Goal: Information Seeking & Learning: Find specific fact

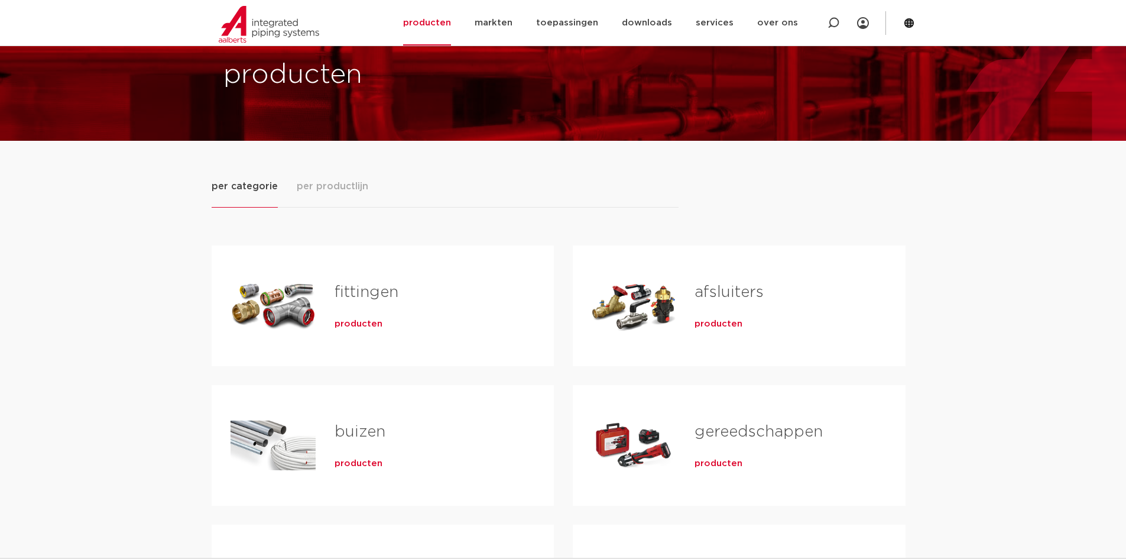
scroll to position [118, 0]
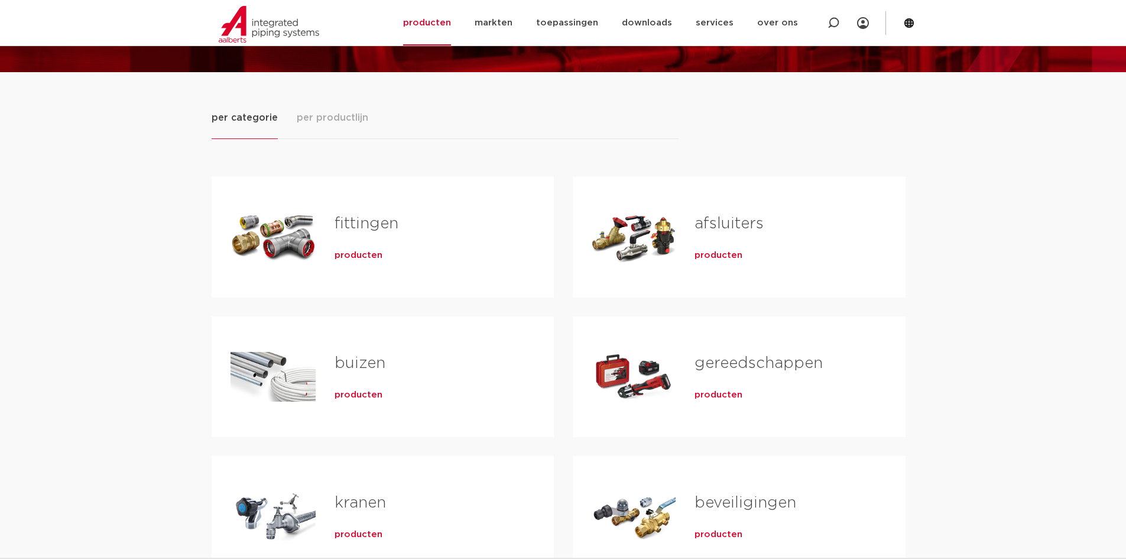
click at [358, 360] on link "buizen" at bounding box center [360, 362] width 51 height 15
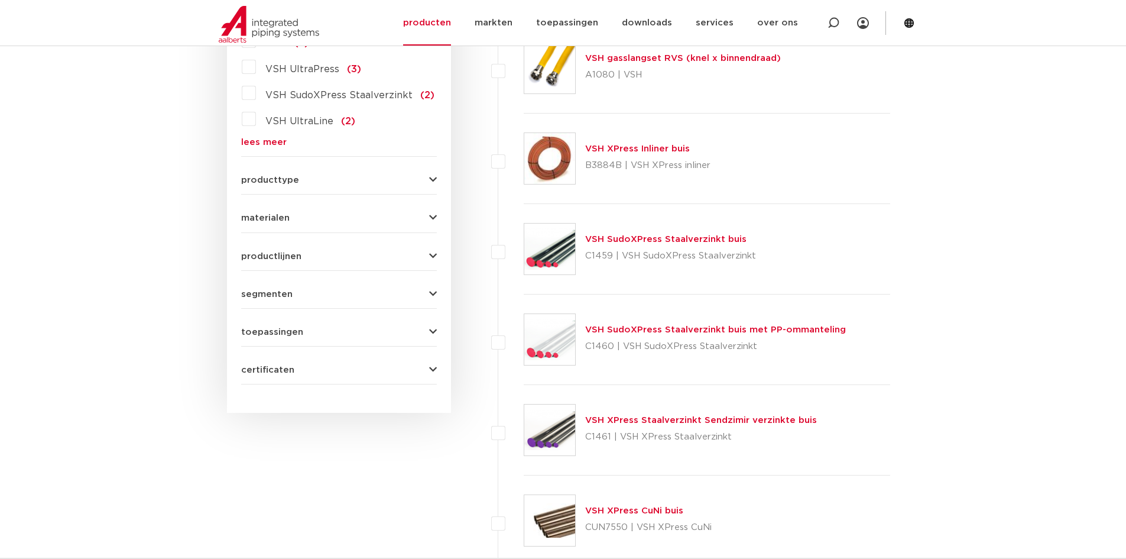
click at [433, 333] on icon "button" at bounding box center [433, 331] width 8 height 9
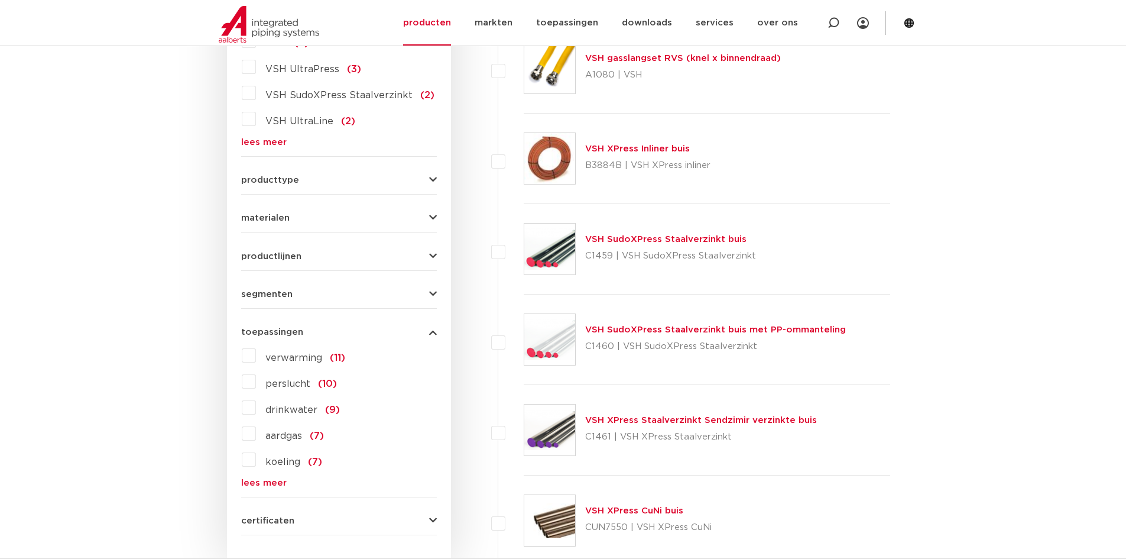
click at [256, 433] on label "aardgas (7)" at bounding box center [290, 433] width 68 height 19
click at [0, 0] on input "aardgas (7)" at bounding box center [0, 0] width 0 height 0
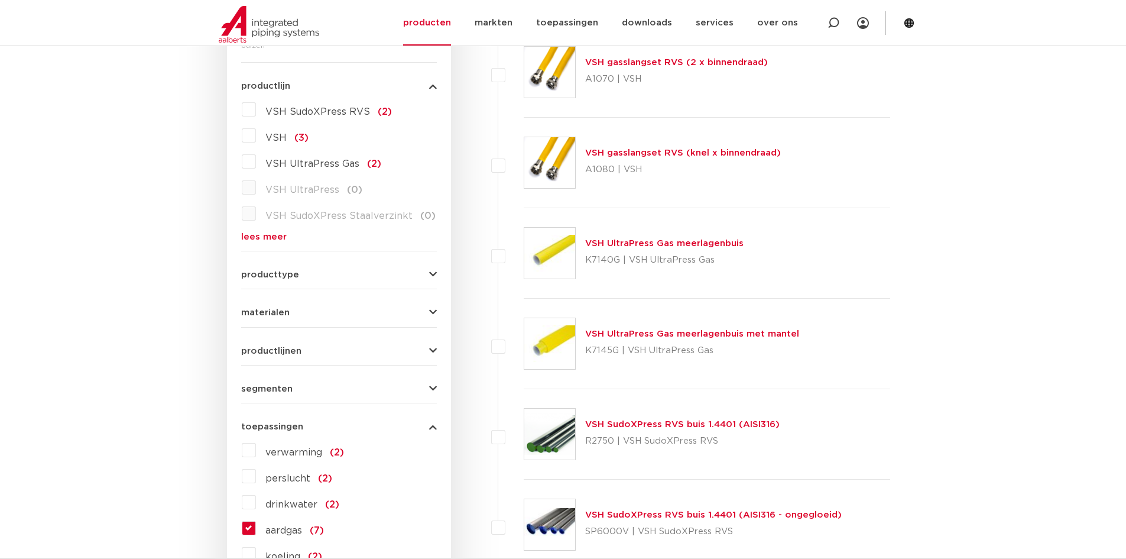
scroll to position [355, 0]
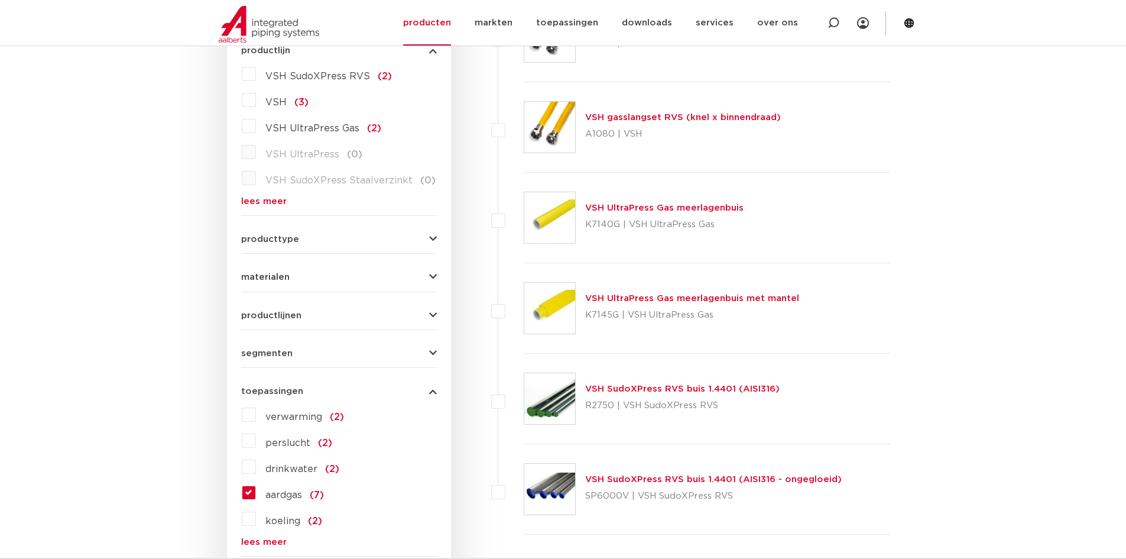
click at [661, 389] on link "VSH SudoXPress RVS buis 1.4401 (AISI316)" at bounding box center [682, 388] width 194 height 9
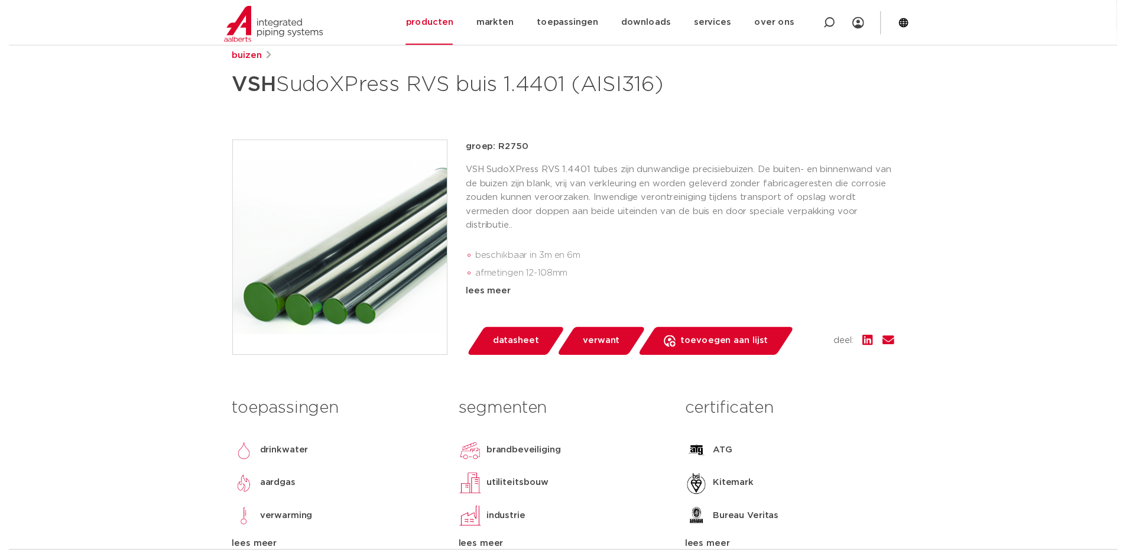
scroll to position [177, 0]
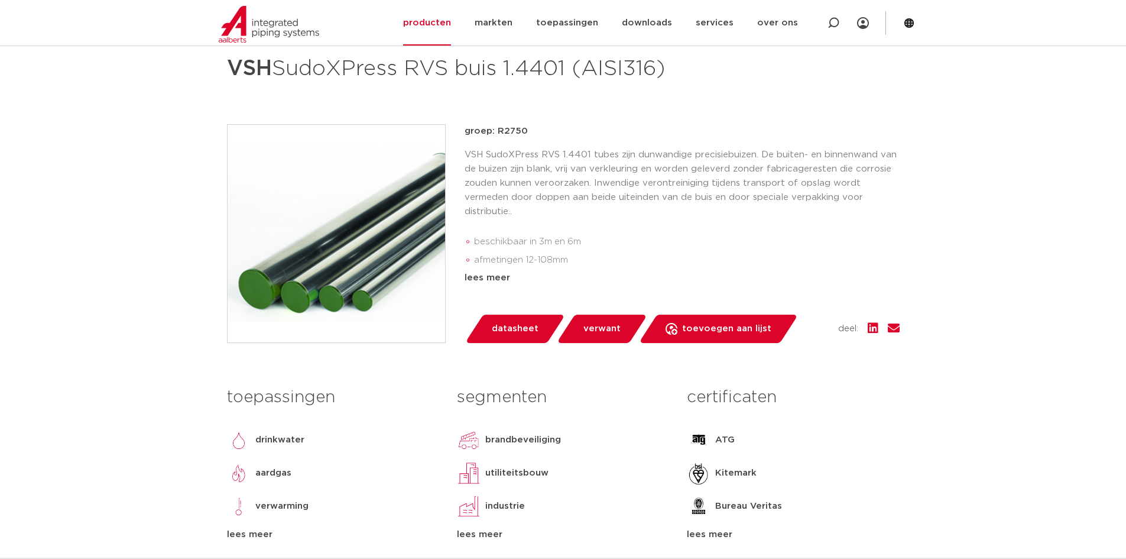
click at [512, 338] on span "datasheet" at bounding box center [515, 328] width 47 height 19
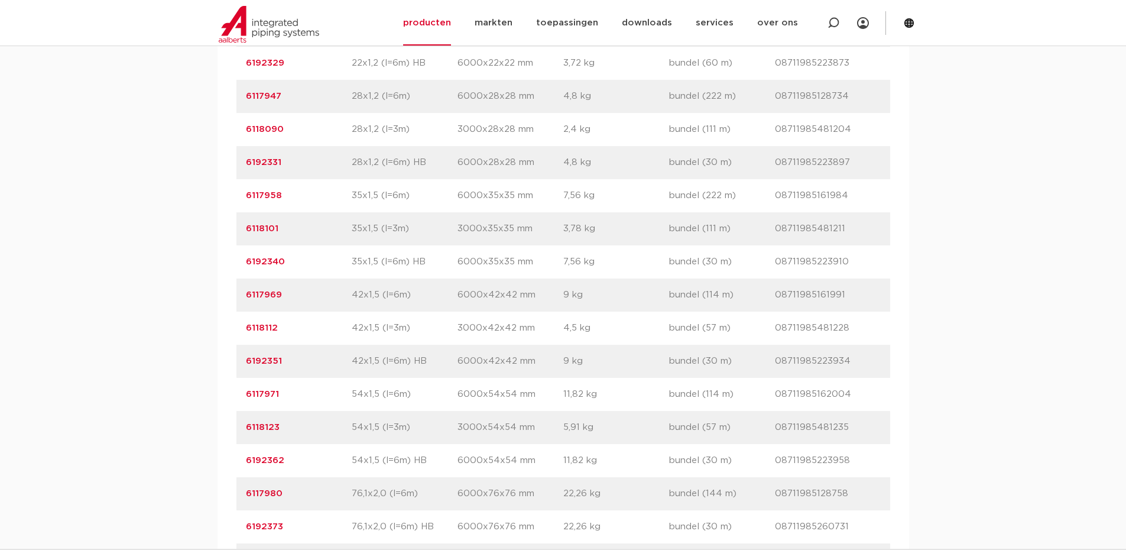
scroll to position [1123, 0]
drag, startPoint x: 242, startPoint y: 356, endPoint x: 291, endPoint y: 354, distance: 49.1
click at [288, 344] on div "artikelnummer 6118112 afmeting 42x1,5 (l=3m) afmetingen 3000x42x42 mm gewicht 4…" at bounding box center [563, 327] width 654 height 33
copy link "6118112"
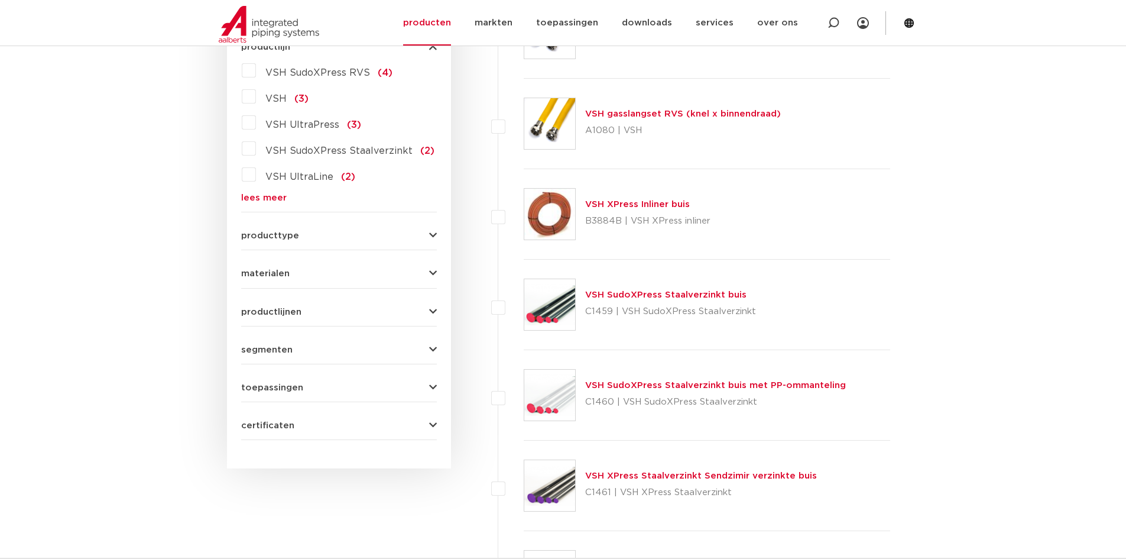
scroll to position [414, 0]
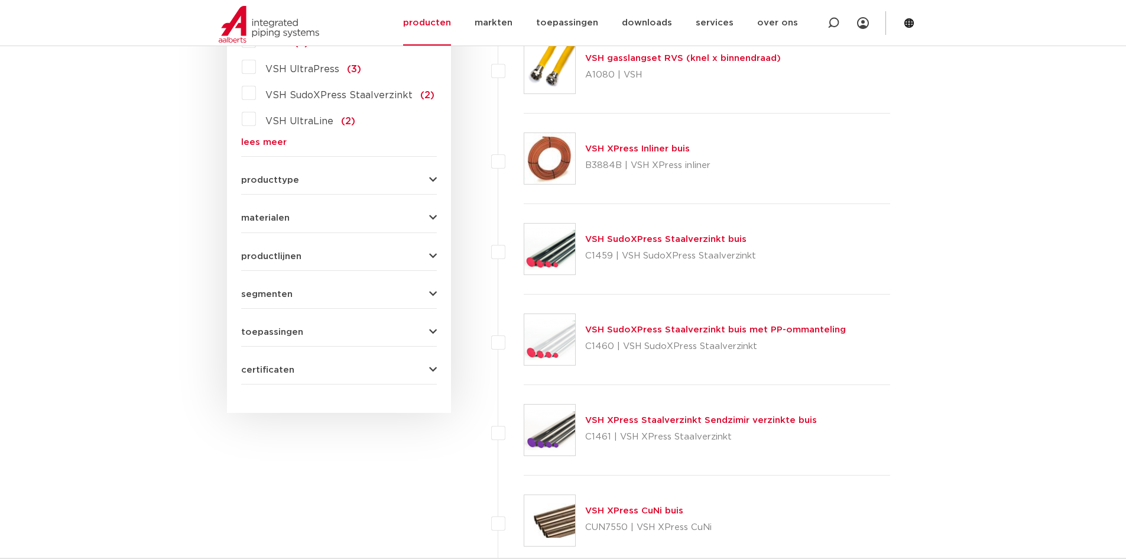
click at [433, 327] on icon "button" at bounding box center [433, 331] width 8 height 9
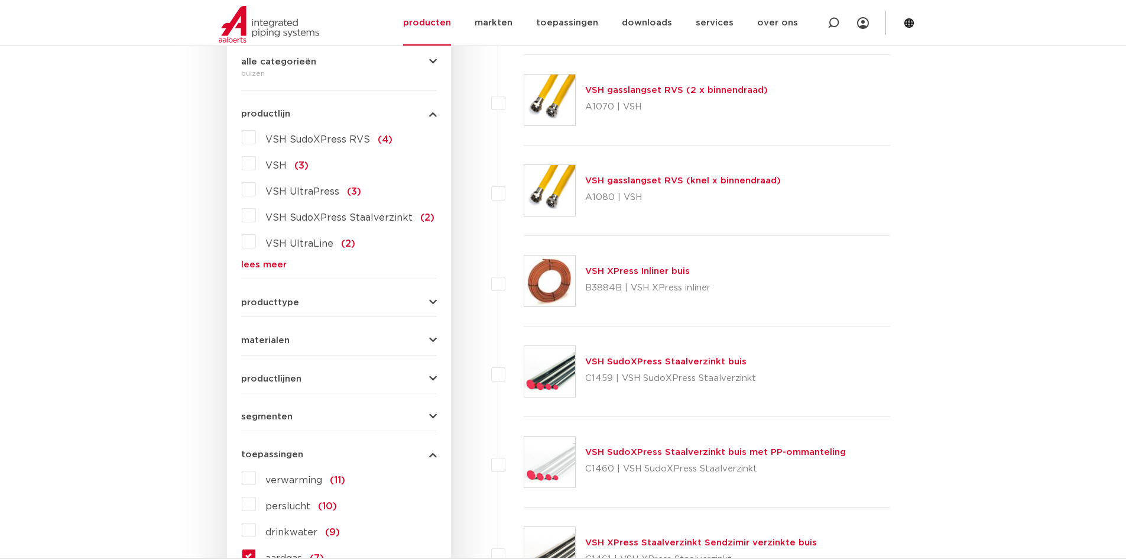
scroll to position [177, 0]
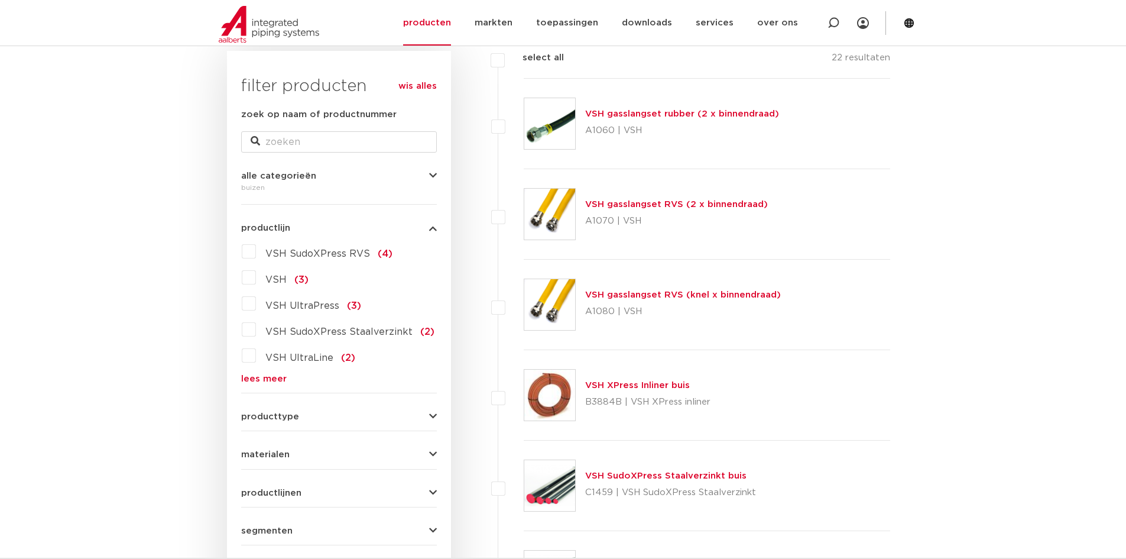
click at [420, 86] on link "wis alles" at bounding box center [417, 86] width 38 height 14
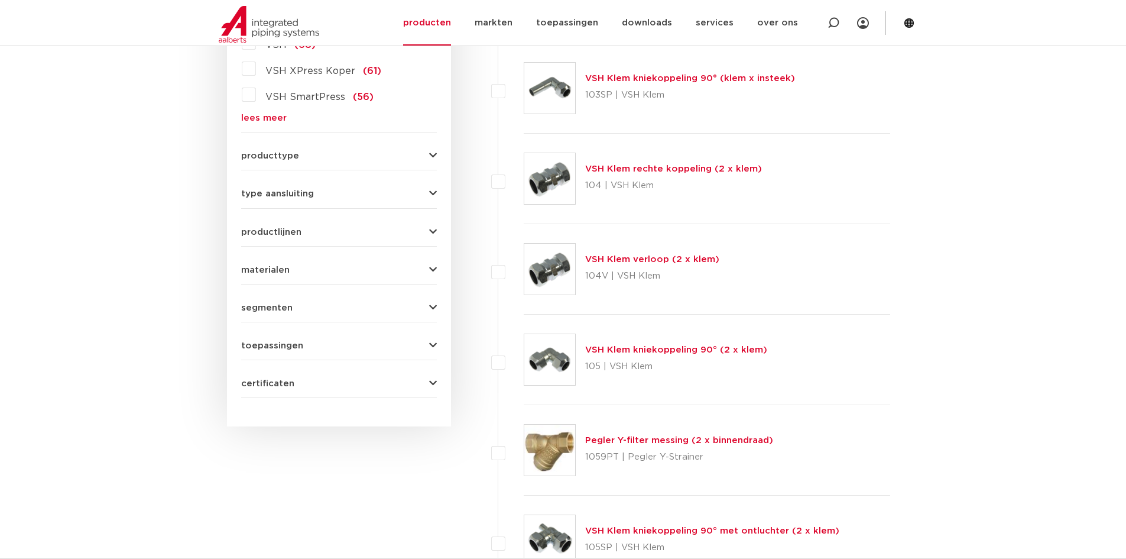
scroll to position [591, 0]
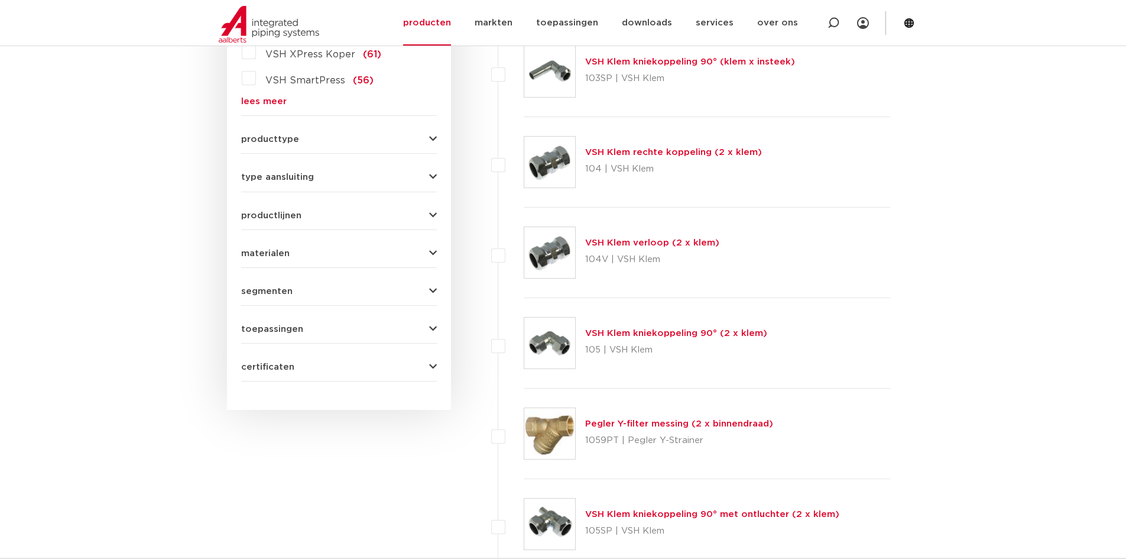
click at [299, 330] on span "toepassingen" at bounding box center [272, 329] width 62 height 9
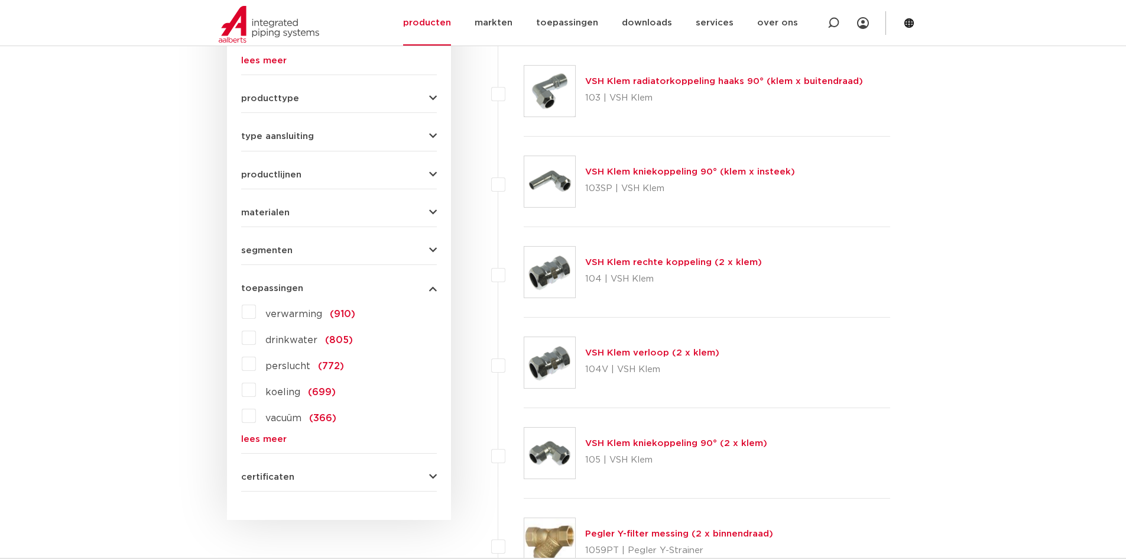
scroll to position [500, 0]
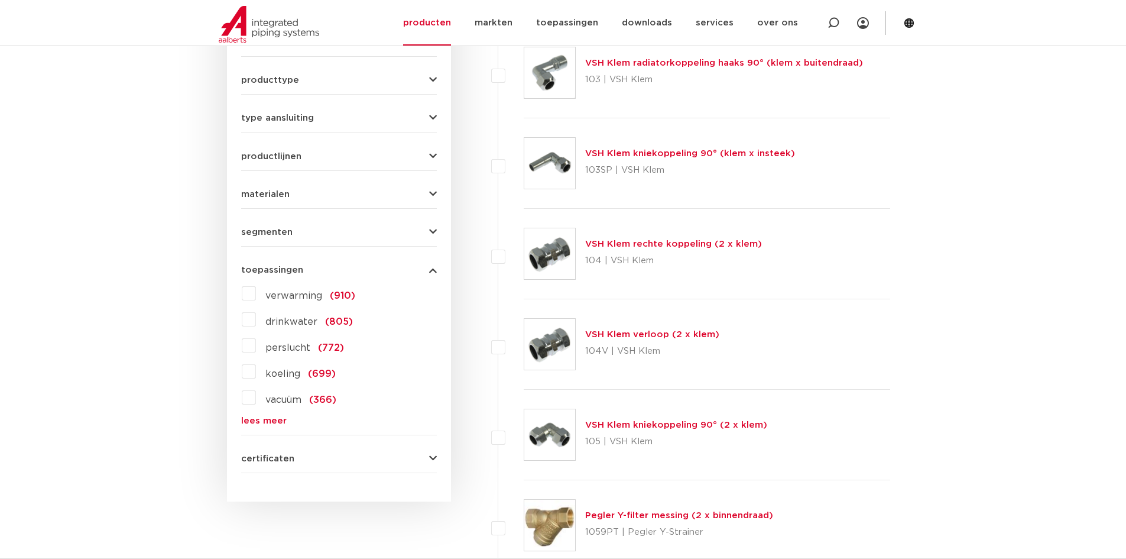
click at [248, 419] on link "lees meer" at bounding box center [339, 420] width 196 height 9
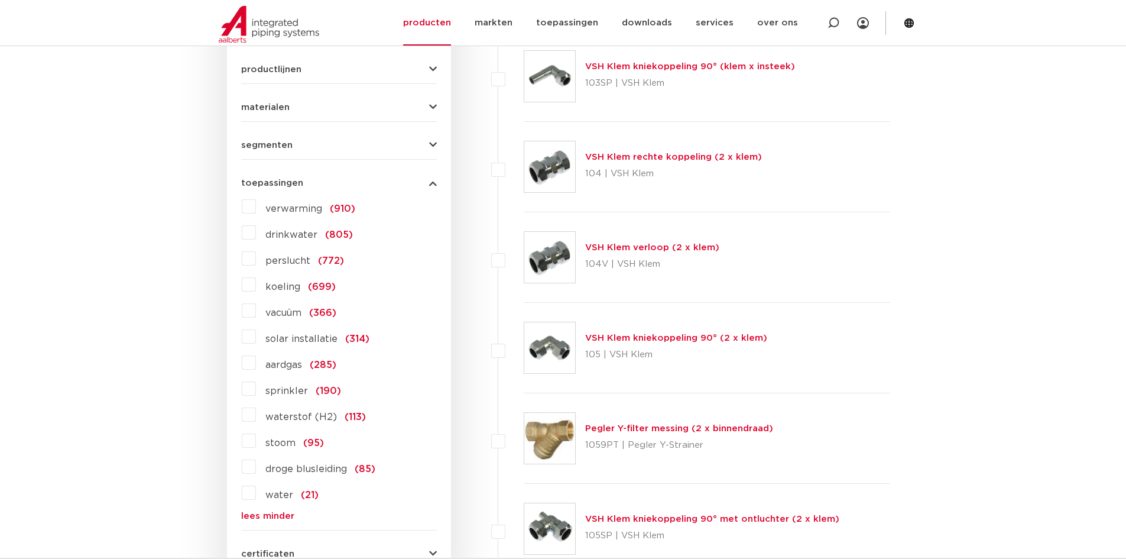
scroll to position [618, 0]
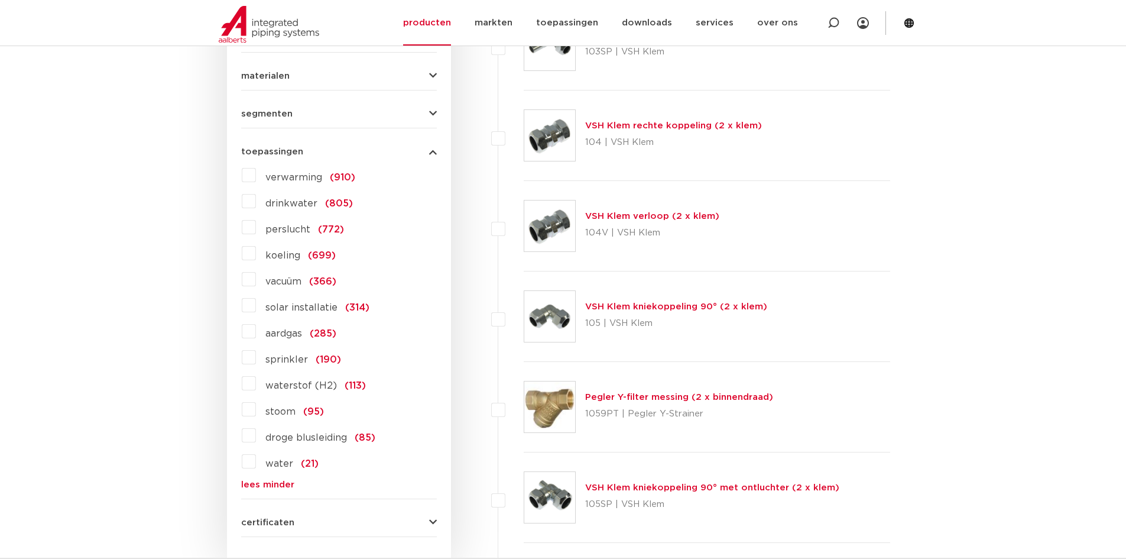
click at [256, 356] on label "sprinkler (190)" at bounding box center [298, 357] width 85 height 19
click at [0, 0] on input "sprinkler (190)" at bounding box center [0, 0] width 0 height 0
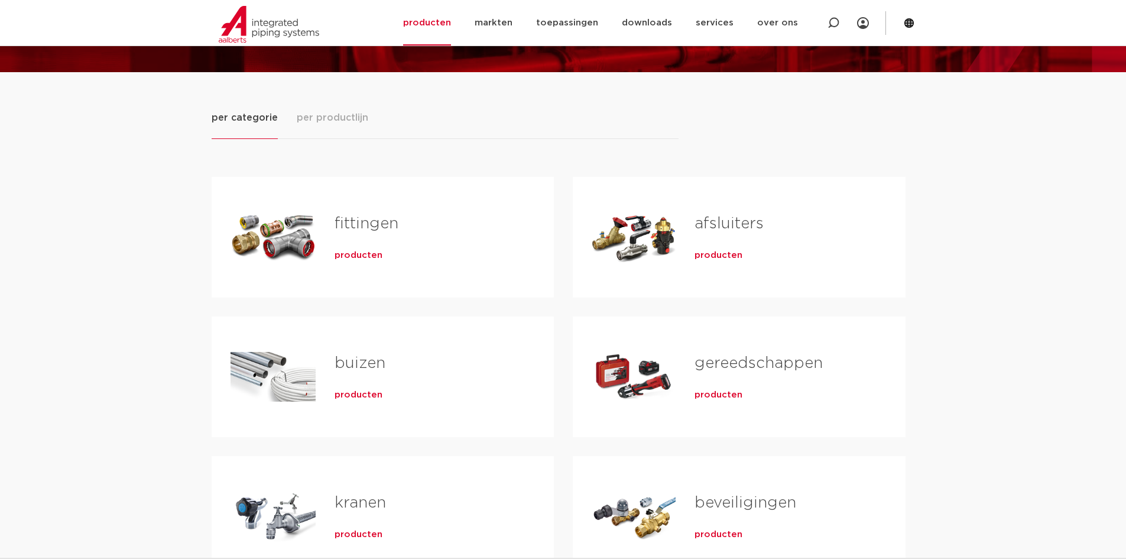
click at [356, 362] on link "buizen" at bounding box center [360, 362] width 51 height 15
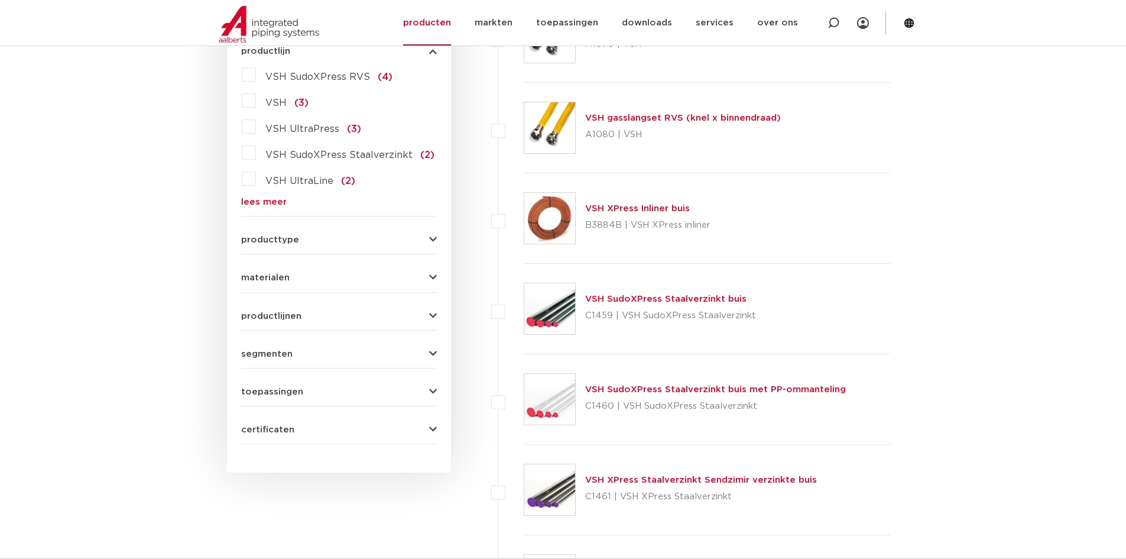
scroll to position [355, 0]
click at [434, 387] on icon "button" at bounding box center [433, 391] width 8 height 9
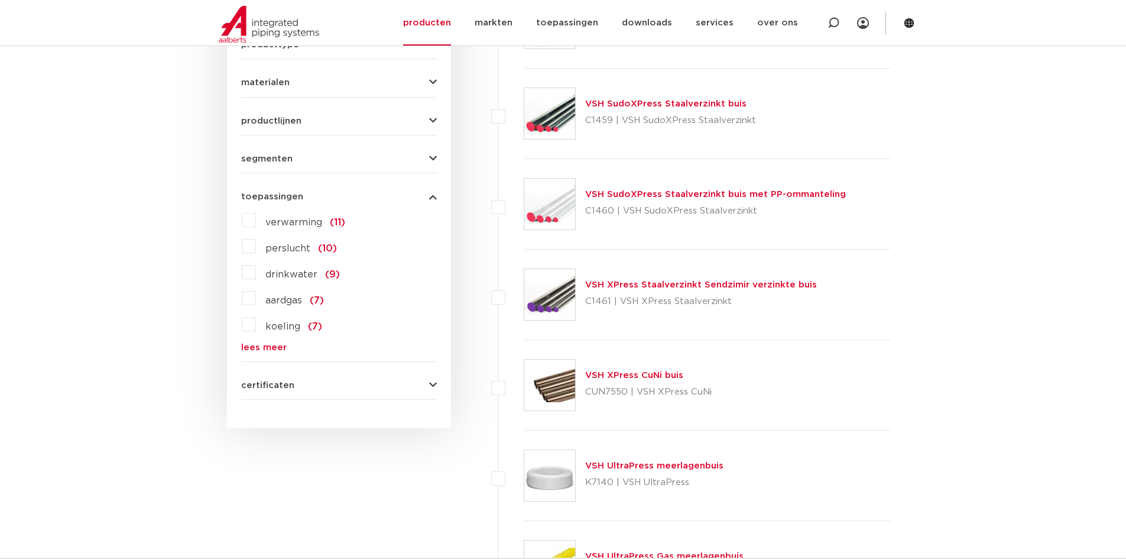
scroll to position [591, 0]
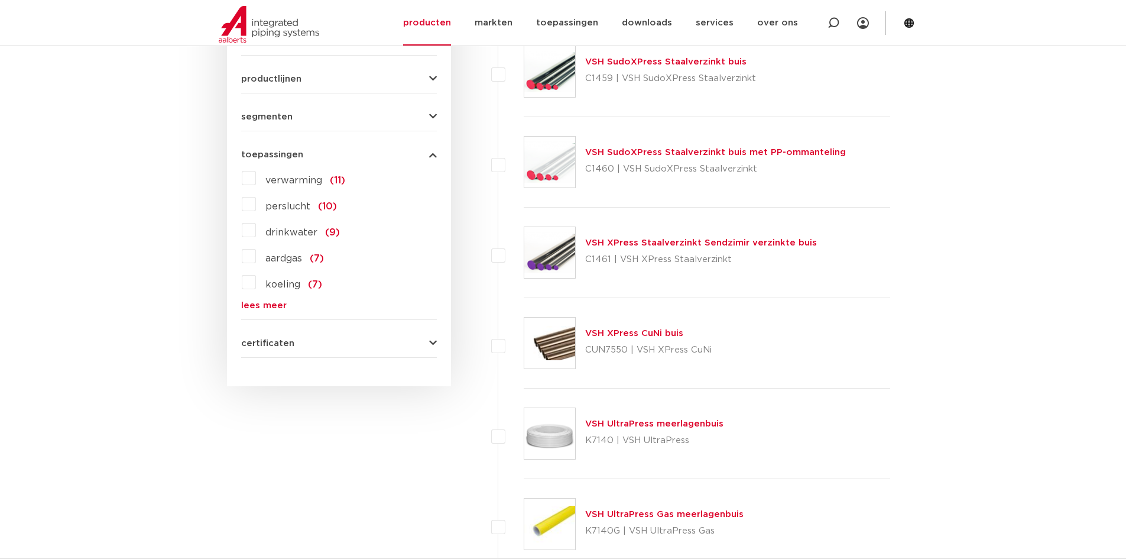
click at [256, 255] on label "aardgas (7)" at bounding box center [290, 256] width 68 height 19
click at [0, 0] on input "aardgas (7)" at bounding box center [0, 0] width 0 height 0
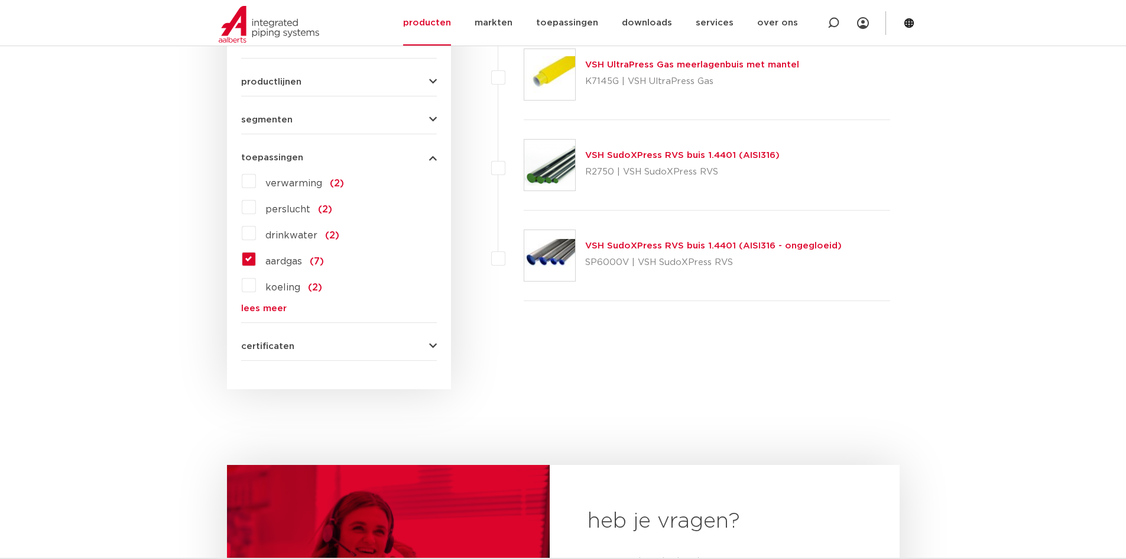
scroll to position [591, 0]
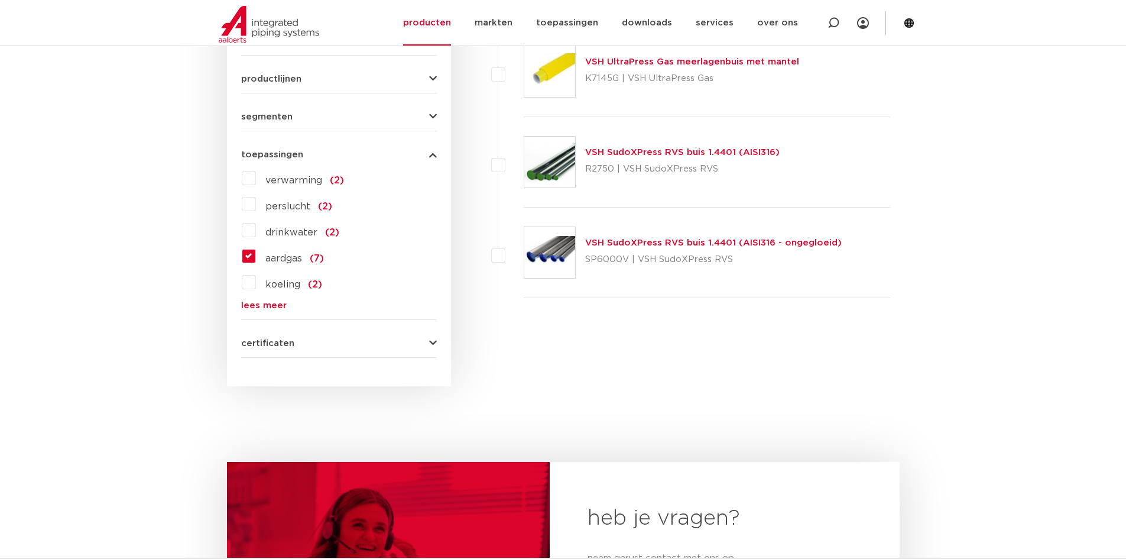
click at [631, 150] on link "VSH SudoXPress RVS buis 1.4401 (AISI316)" at bounding box center [682, 152] width 194 height 9
click at [628, 242] on link "VSH SudoXPress RVS buis 1.4401 (AISI316 - ongegloeid)" at bounding box center [713, 242] width 257 height 9
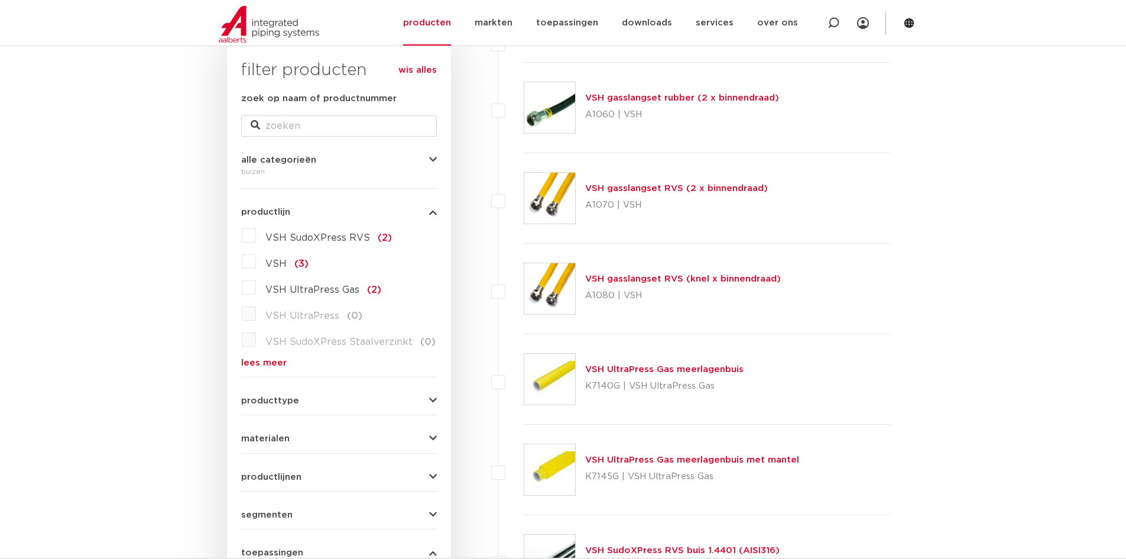
scroll to position [0, 0]
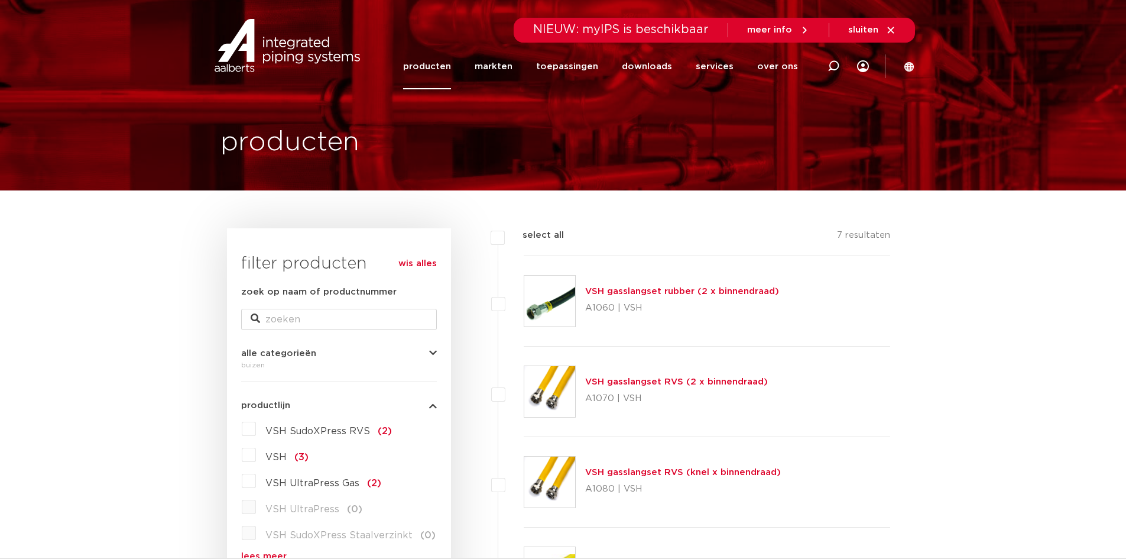
click at [446, 66] on link "producten" at bounding box center [427, 67] width 48 height 46
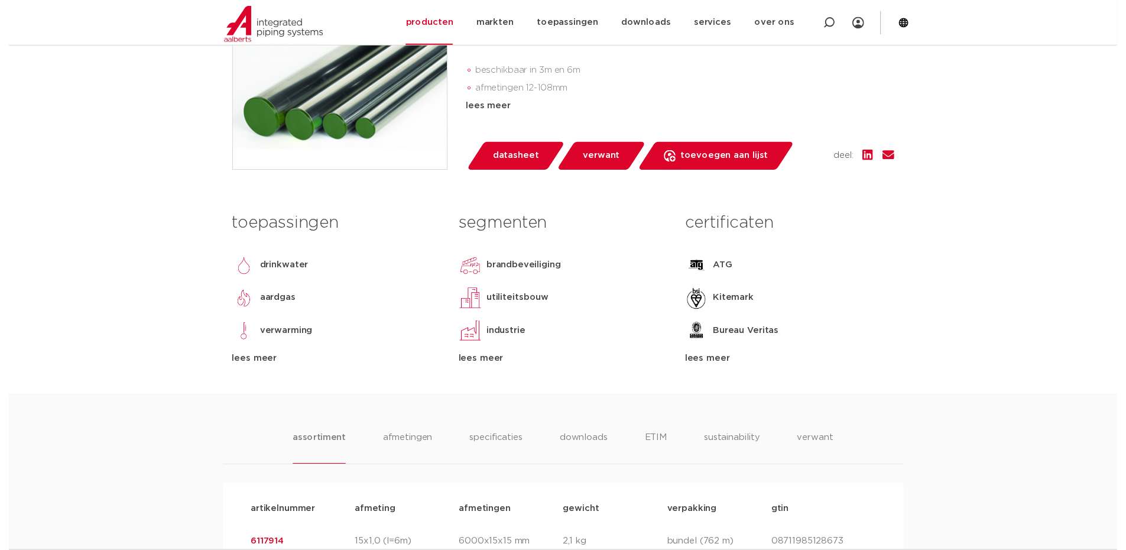
scroll to position [355, 0]
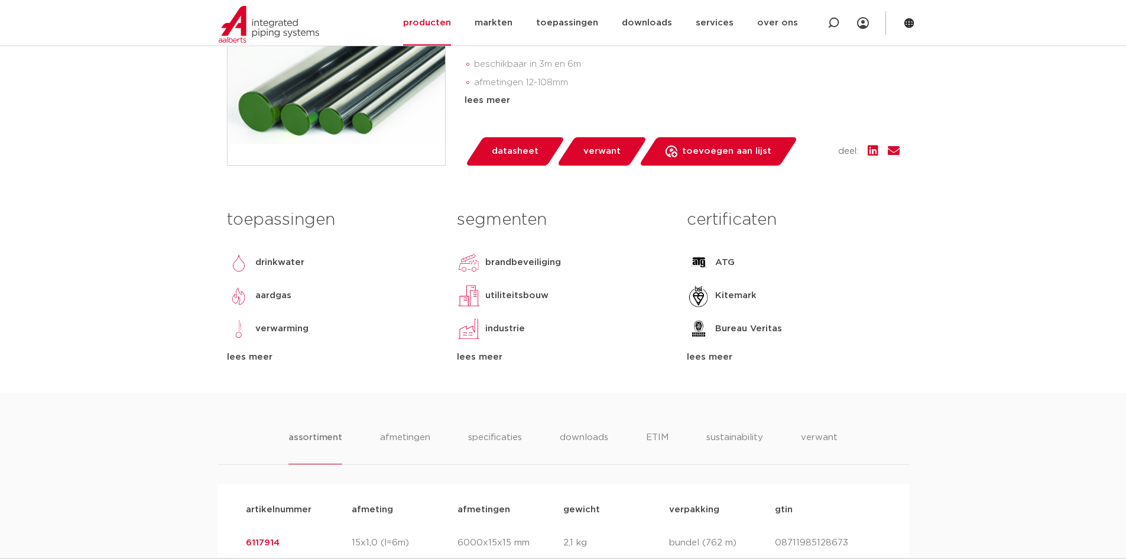
click at [517, 161] on span "datasheet" at bounding box center [515, 151] width 47 height 19
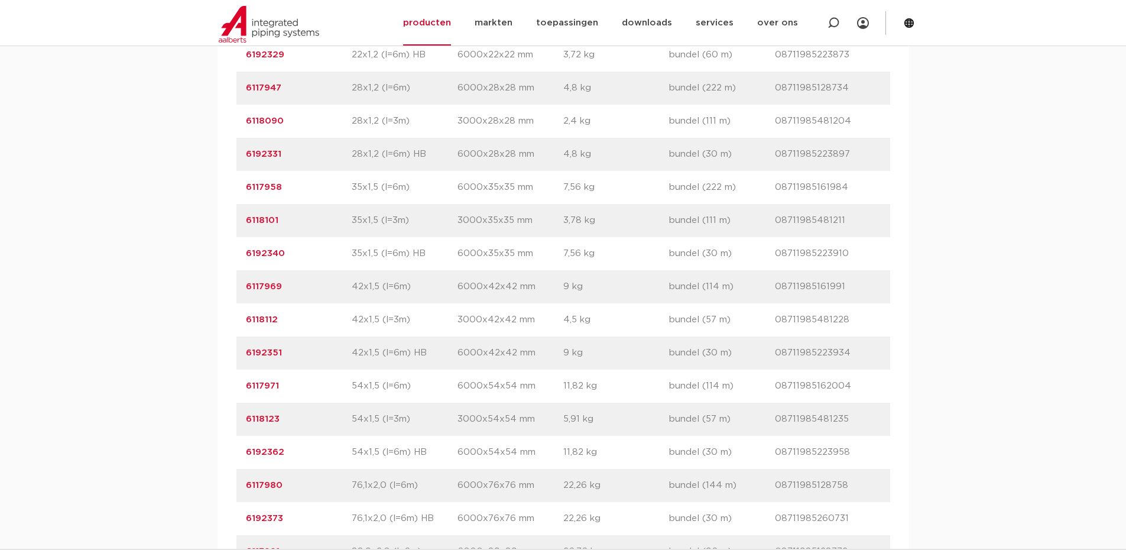
scroll to position [1182, 0]
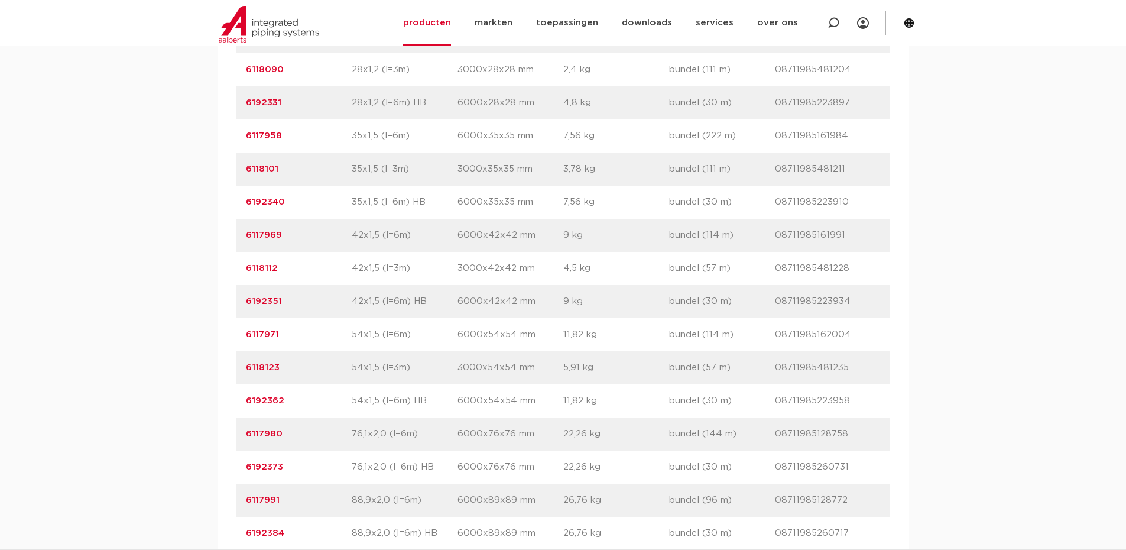
drag, startPoint x: 238, startPoint y: 331, endPoint x: 283, endPoint y: 333, distance: 44.4
click at [283, 318] on div "artikelnummer 6192351 afmeting 42x1,5 (l=6m) HB afmetingen 6000x42x42 mm gewich…" at bounding box center [563, 301] width 654 height 33
copy link "6192351"
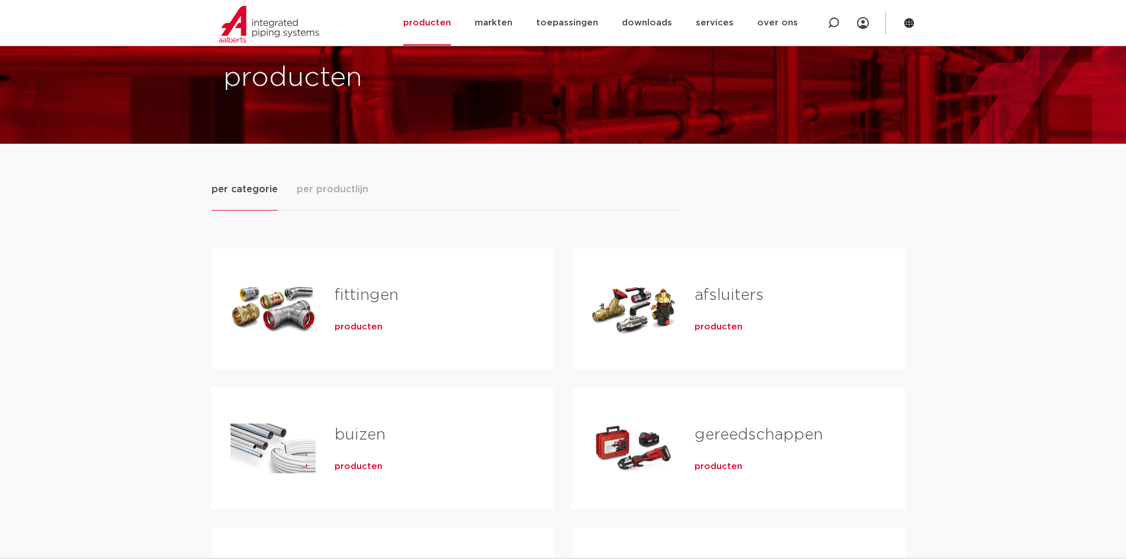
scroll to position [118, 0]
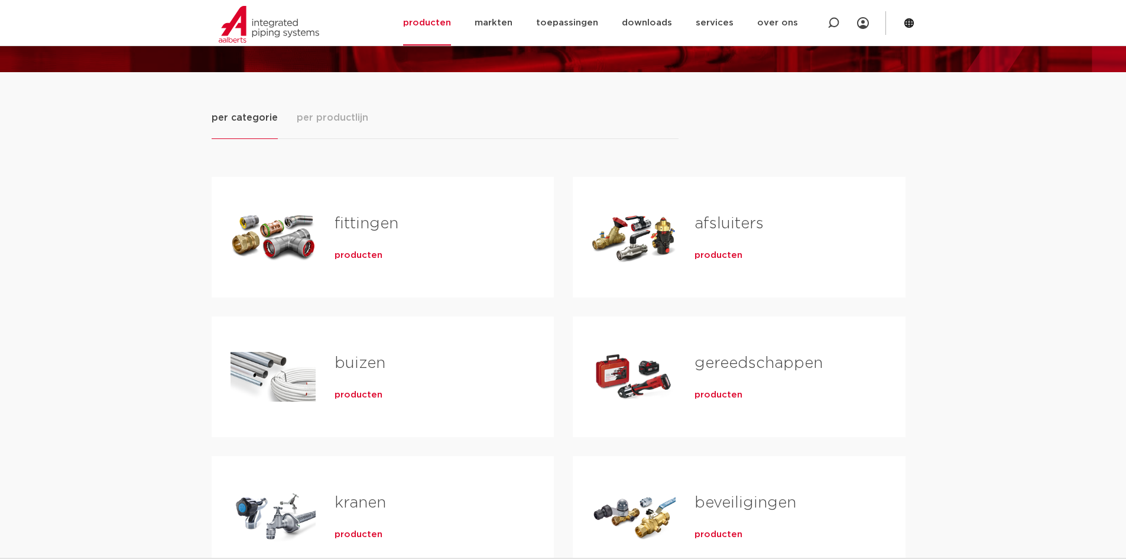
click at [370, 219] on link "fittingen" at bounding box center [367, 223] width 64 height 15
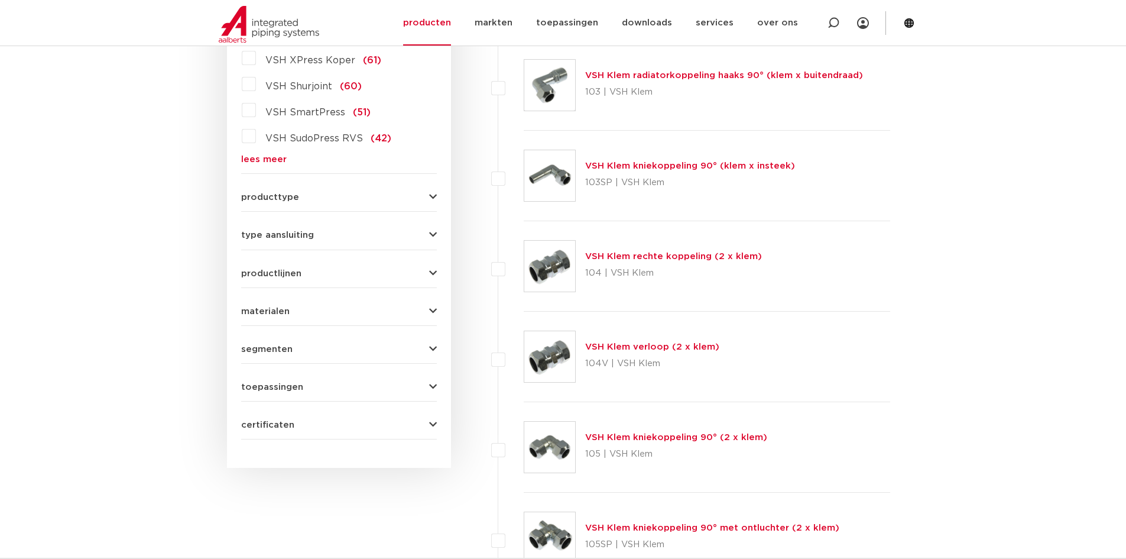
scroll to position [414, 0]
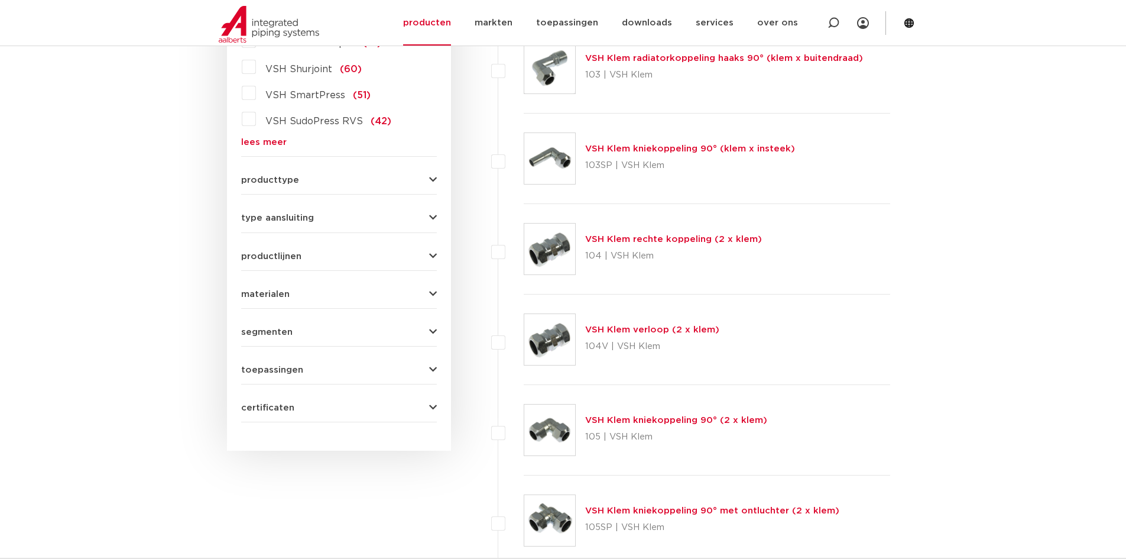
click at [432, 367] on icon "button" at bounding box center [433, 369] width 8 height 9
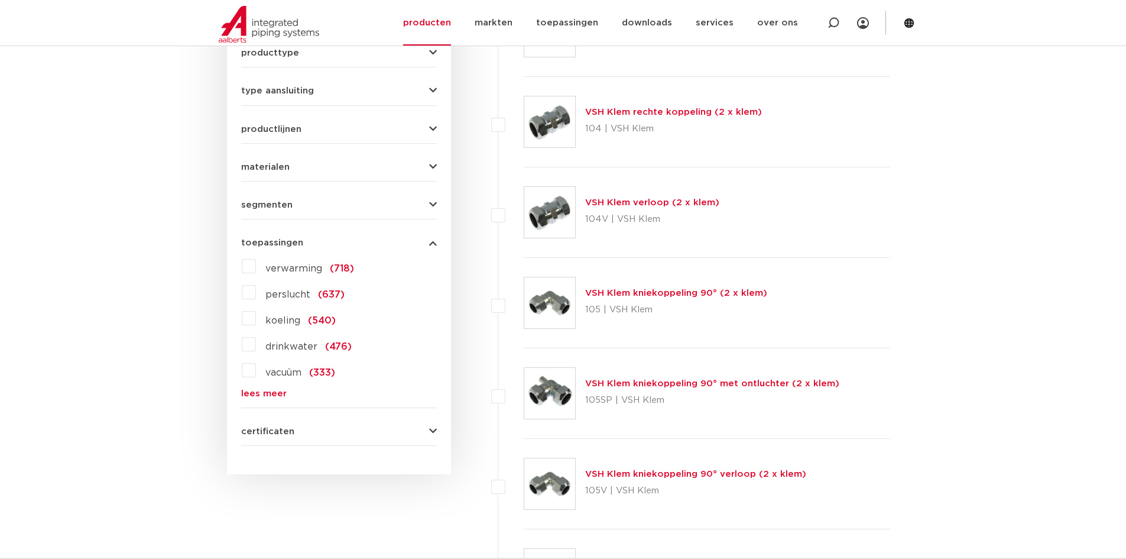
scroll to position [591, 0]
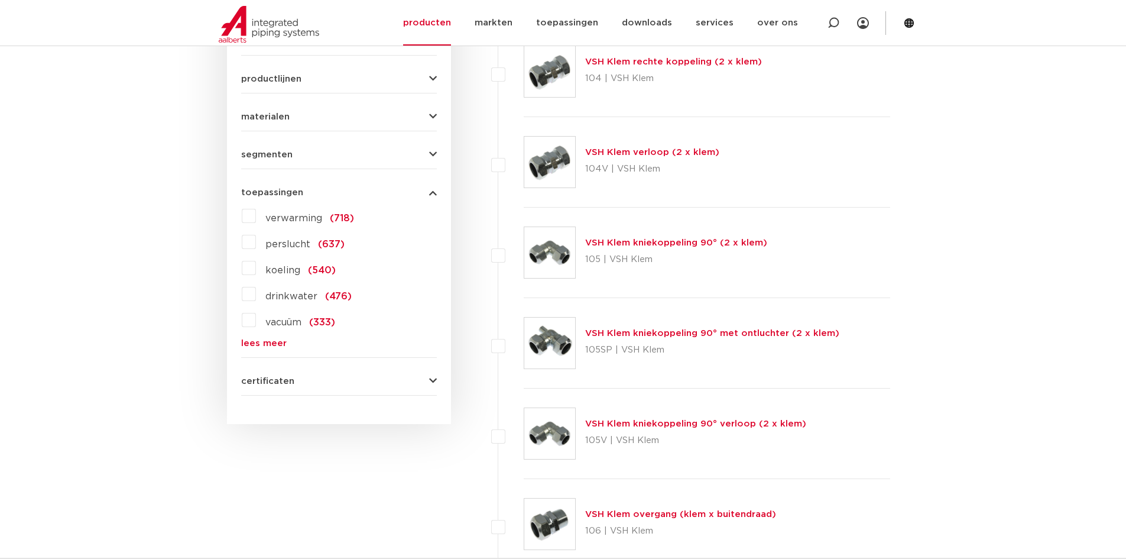
click at [260, 345] on link "lees meer" at bounding box center [339, 343] width 196 height 9
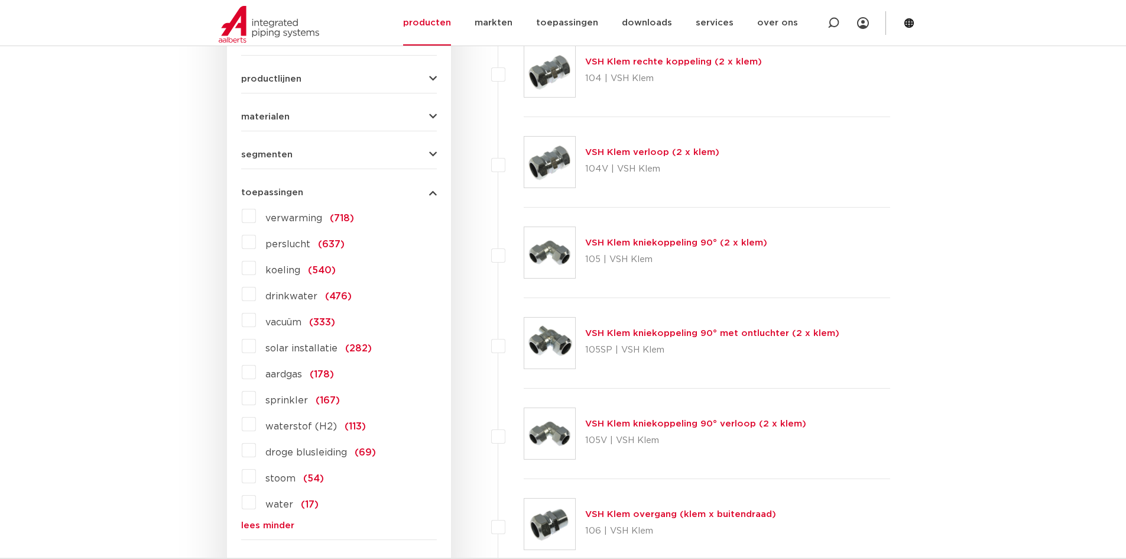
click at [256, 372] on label "aardgas (178)" at bounding box center [295, 371] width 78 height 19
click at [0, 0] on input "aardgas (178)" at bounding box center [0, 0] width 0 height 0
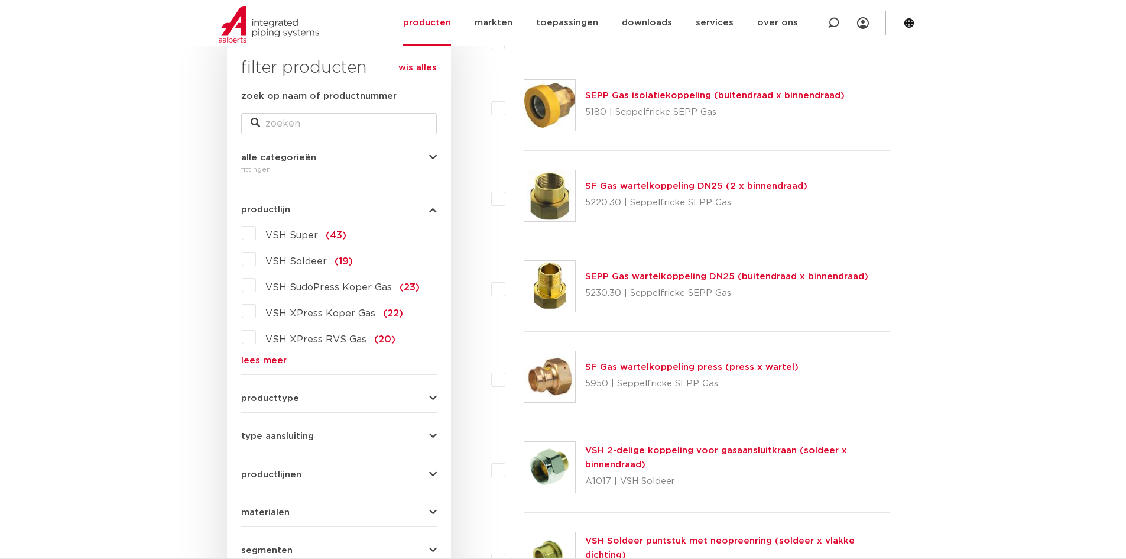
scroll to position [236, 0]
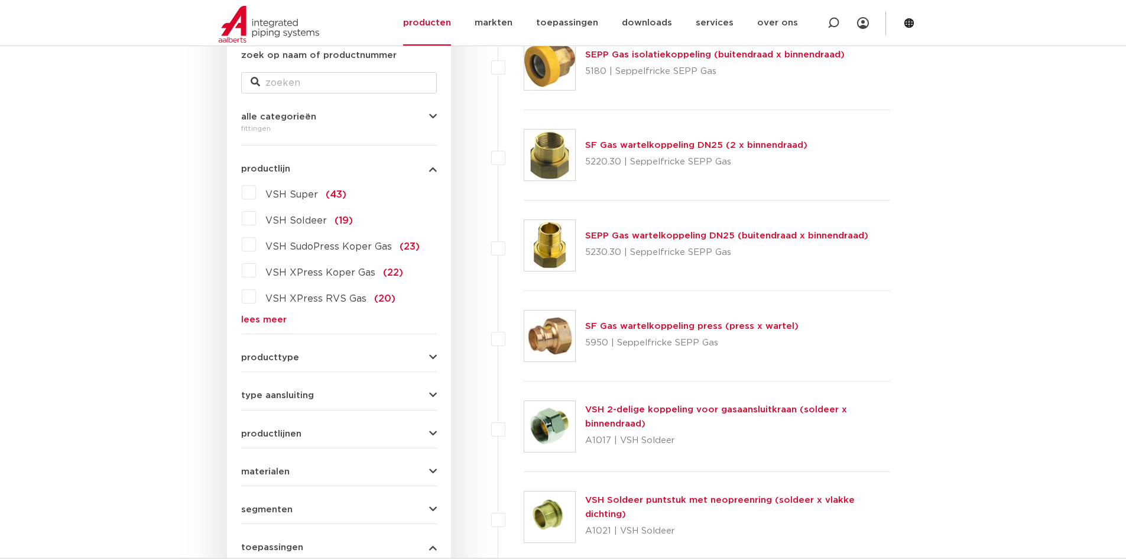
click at [256, 296] on label "VSH XPress RVS Gas (20)" at bounding box center [326, 296] width 140 height 19
click at [0, 0] on input "VSH XPress RVS Gas (20)" at bounding box center [0, 0] width 0 height 0
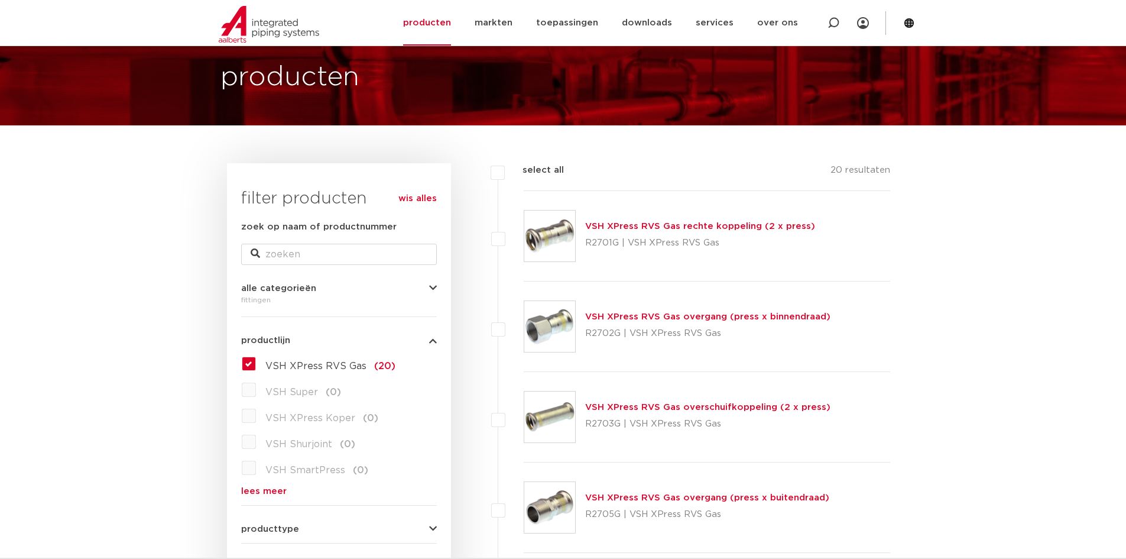
scroll to position [59, 0]
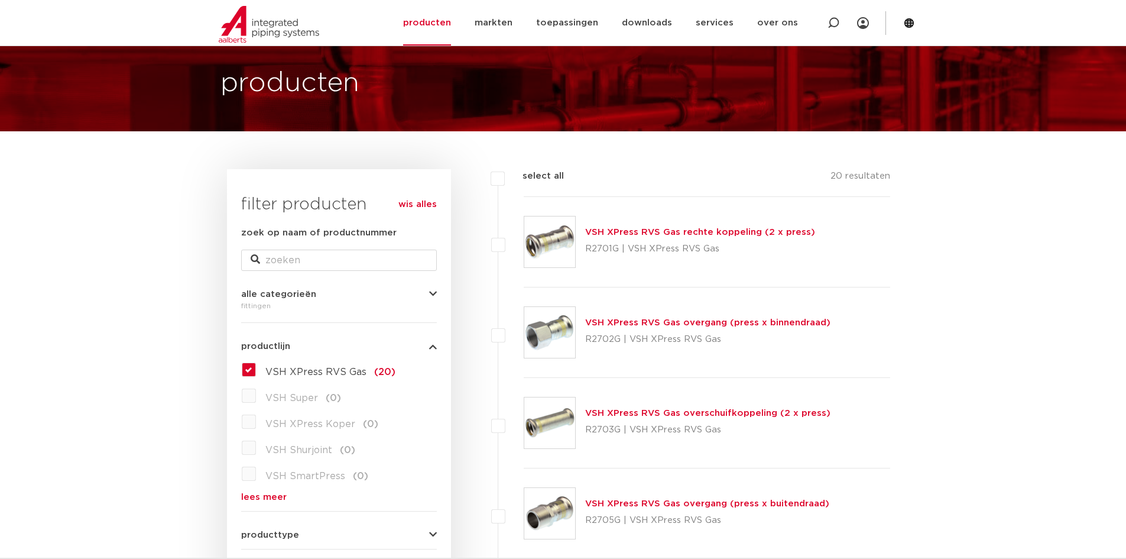
click at [675, 231] on link "VSH XPress RVS Gas rechte koppeling (2 x press)" at bounding box center [700, 232] width 230 height 9
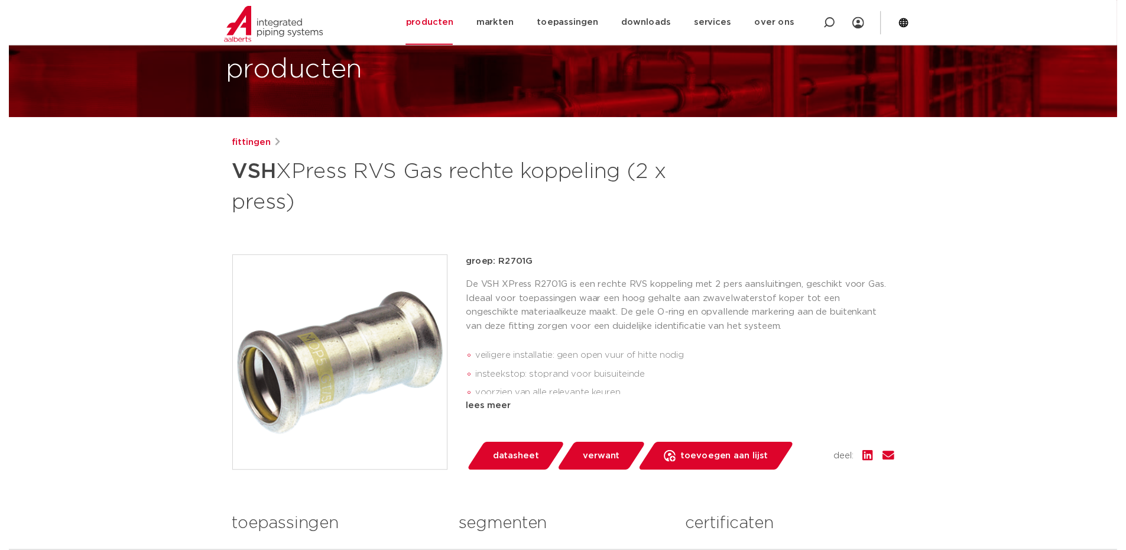
scroll to position [236, 0]
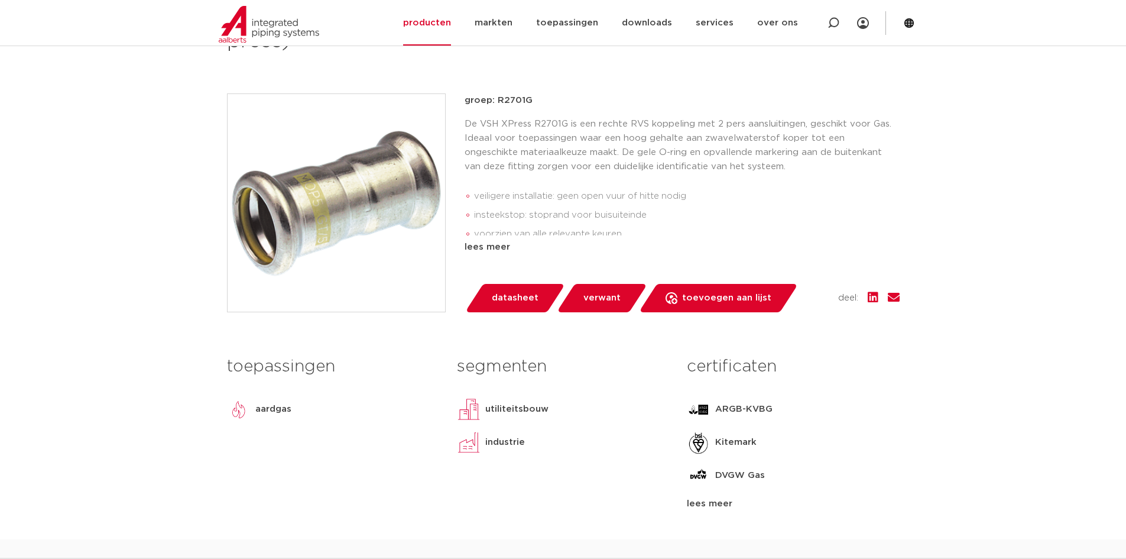
click at [508, 299] on span "datasheet" at bounding box center [515, 297] width 47 height 19
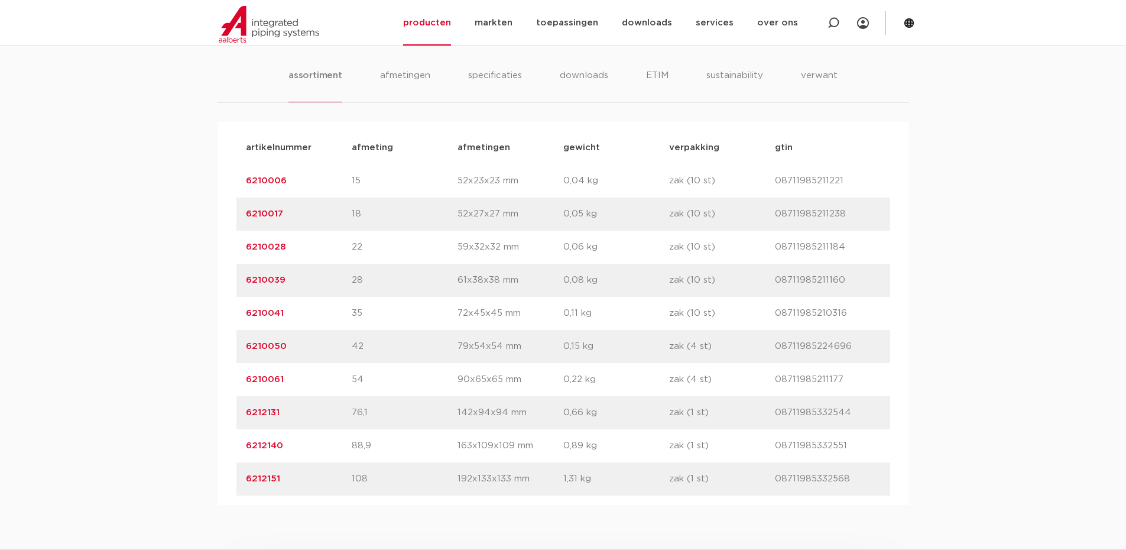
scroll to position [828, 0]
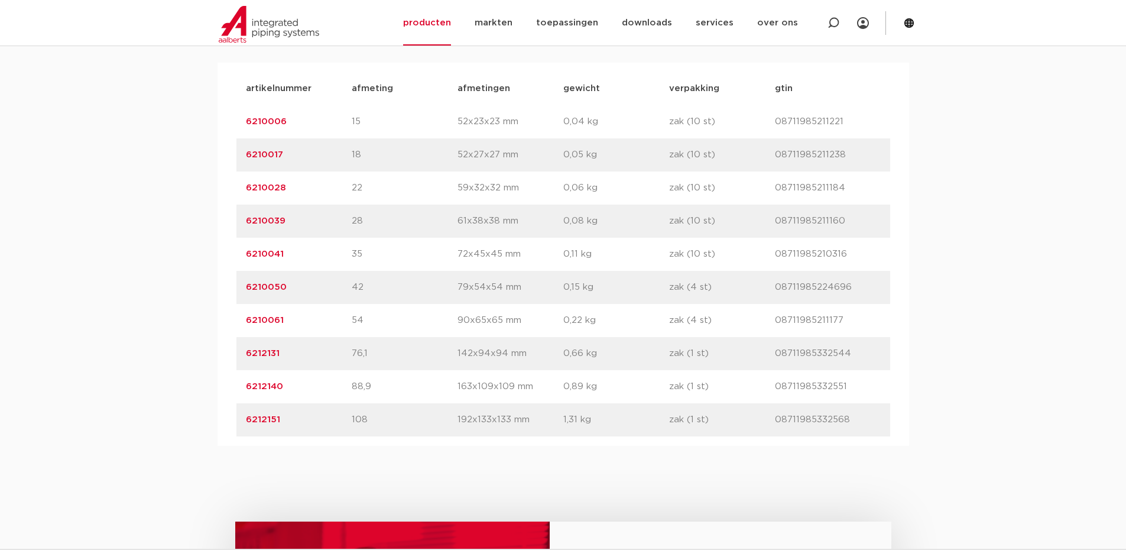
drag, startPoint x: 242, startPoint y: 287, endPoint x: 296, endPoint y: 288, distance: 53.8
click at [296, 288] on div "artikelnummer 6210050 afmeting 42 [GEOGRAPHIC_DATA] 79x54x54 mm gewicht 0,15 kg…" at bounding box center [563, 287] width 654 height 33
copy link "6210050"
